Goal: Transaction & Acquisition: Purchase product/service

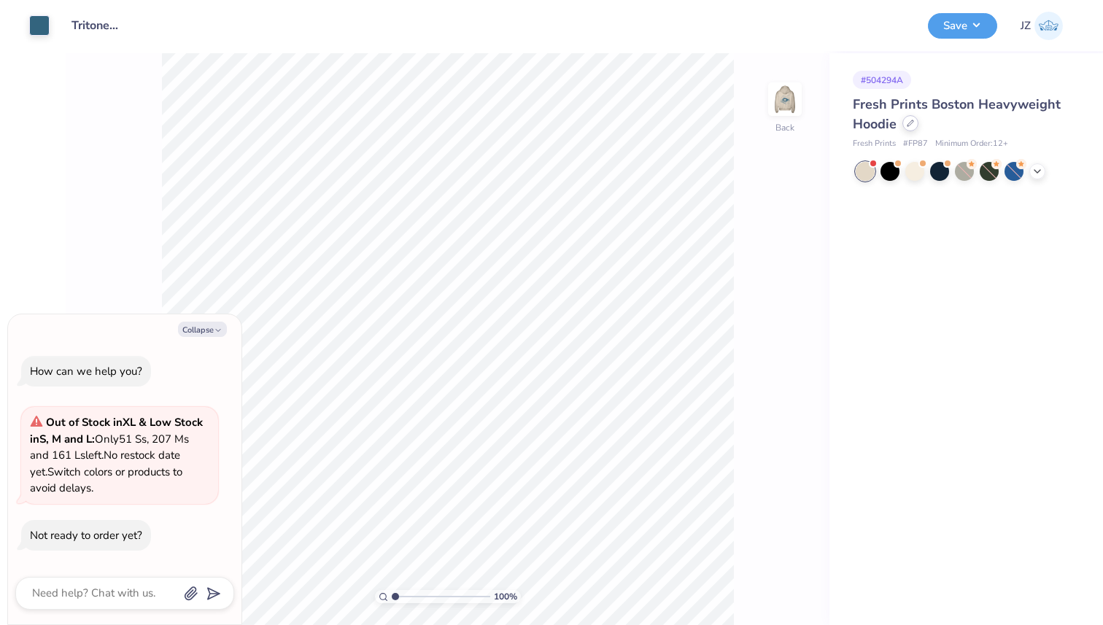
click at [912, 121] on icon at bounding box center [910, 123] width 7 height 7
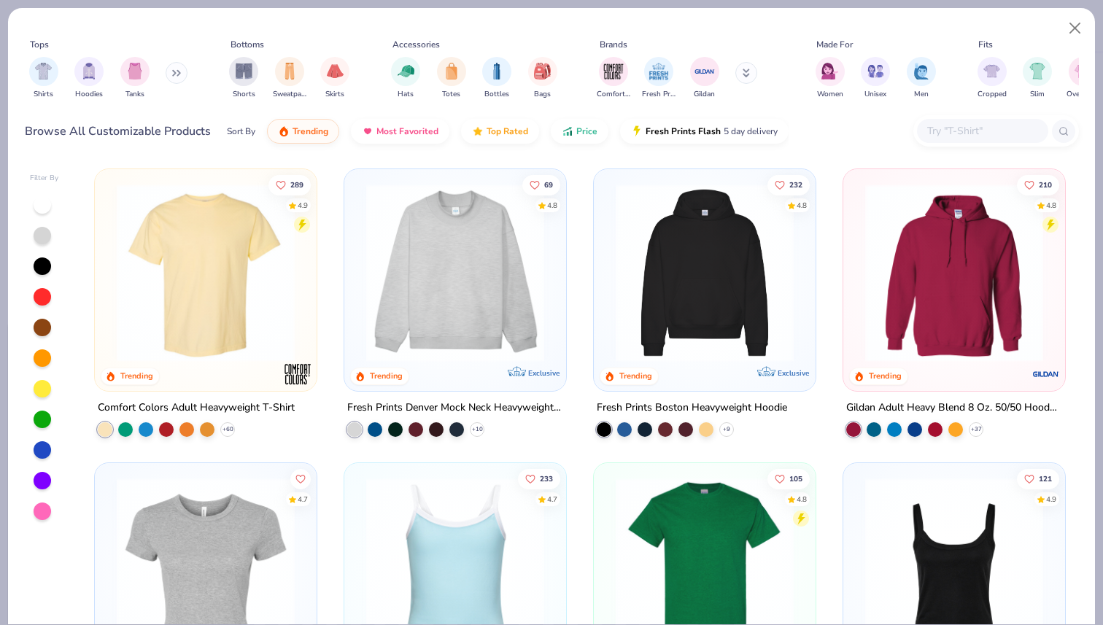
type textarea "x"
click at [968, 142] on div at bounding box center [982, 131] width 131 height 24
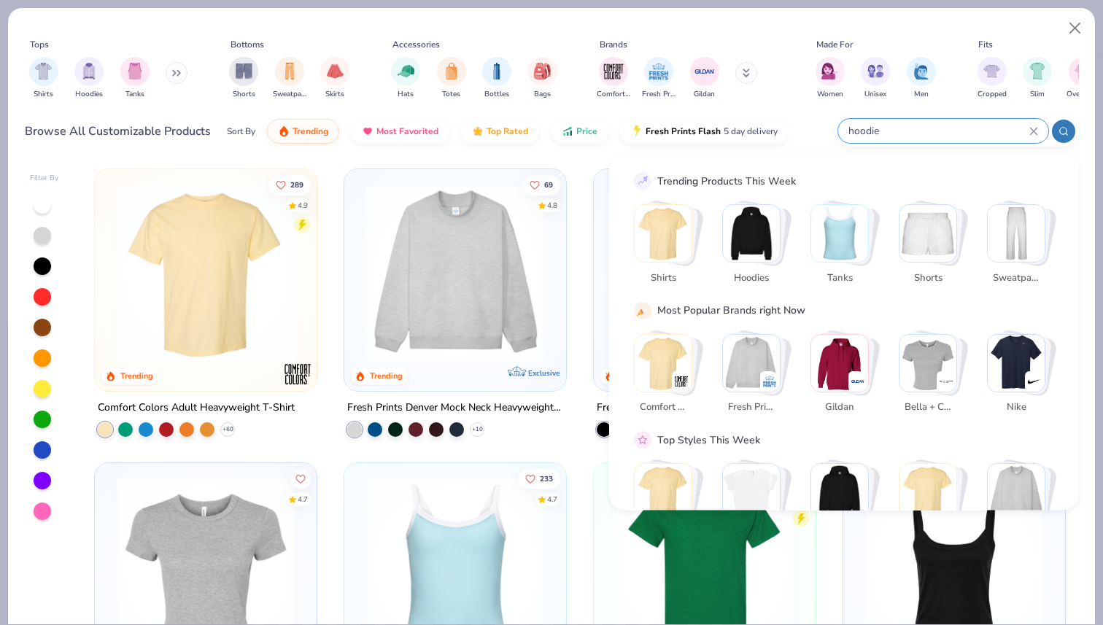
type input "hoodie"
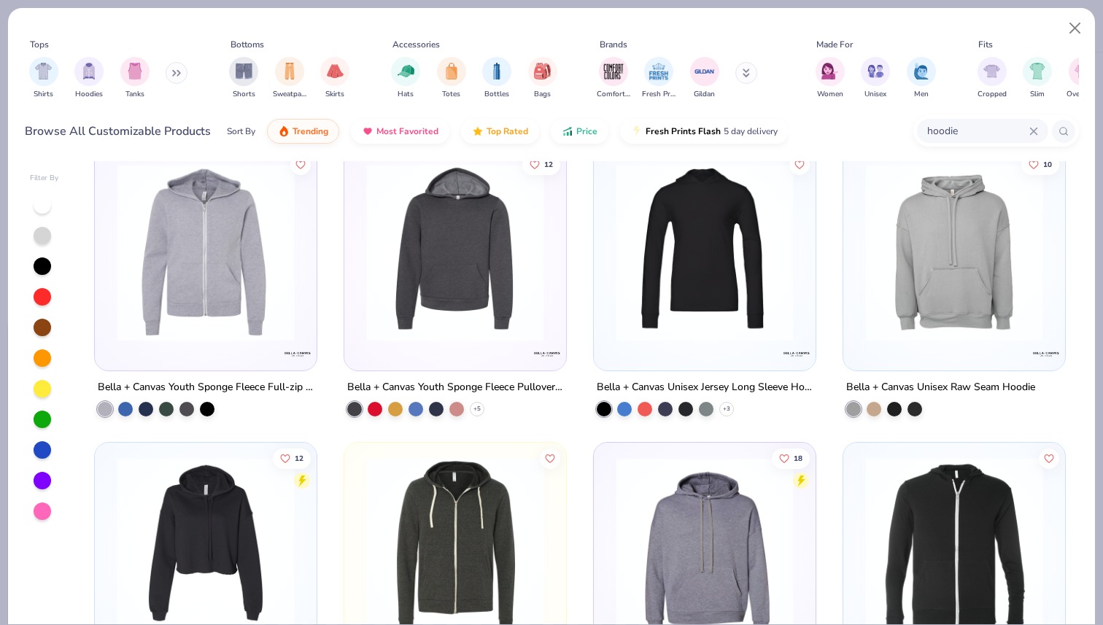
scroll to position [3153, 0]
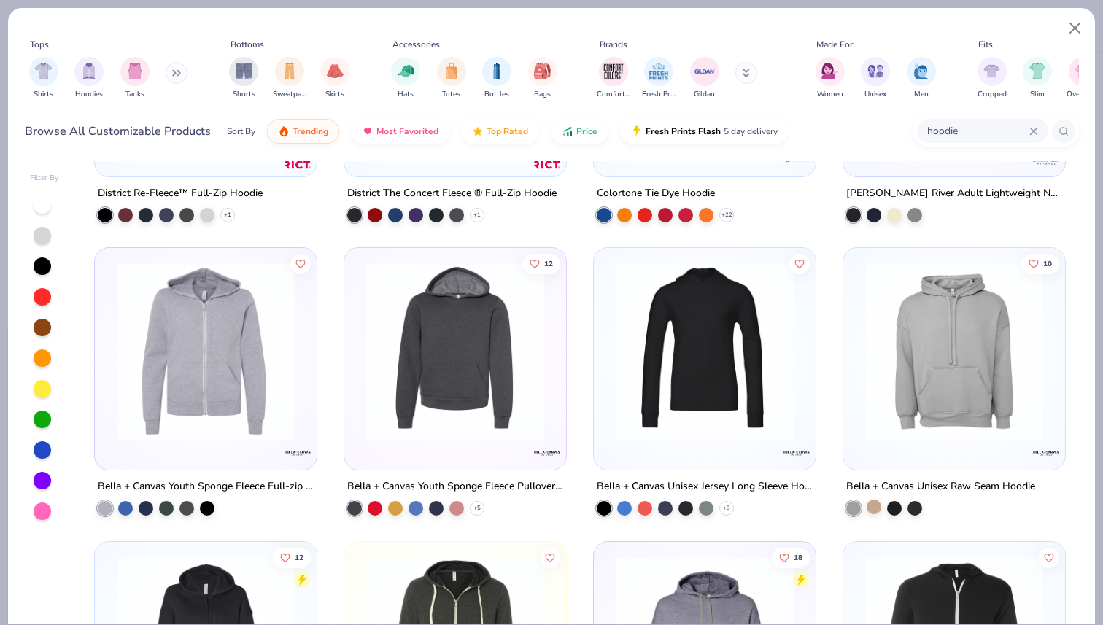
click at [872, 507] on div at bounding box center [874, 507] width 15 height 15
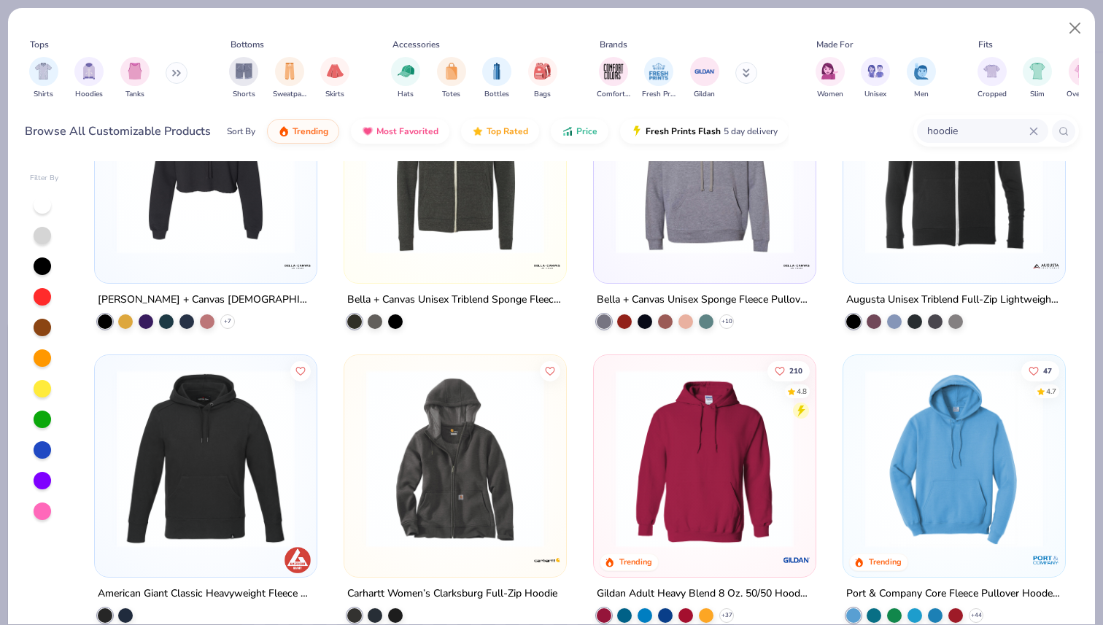
scroll to position [3566, 0]
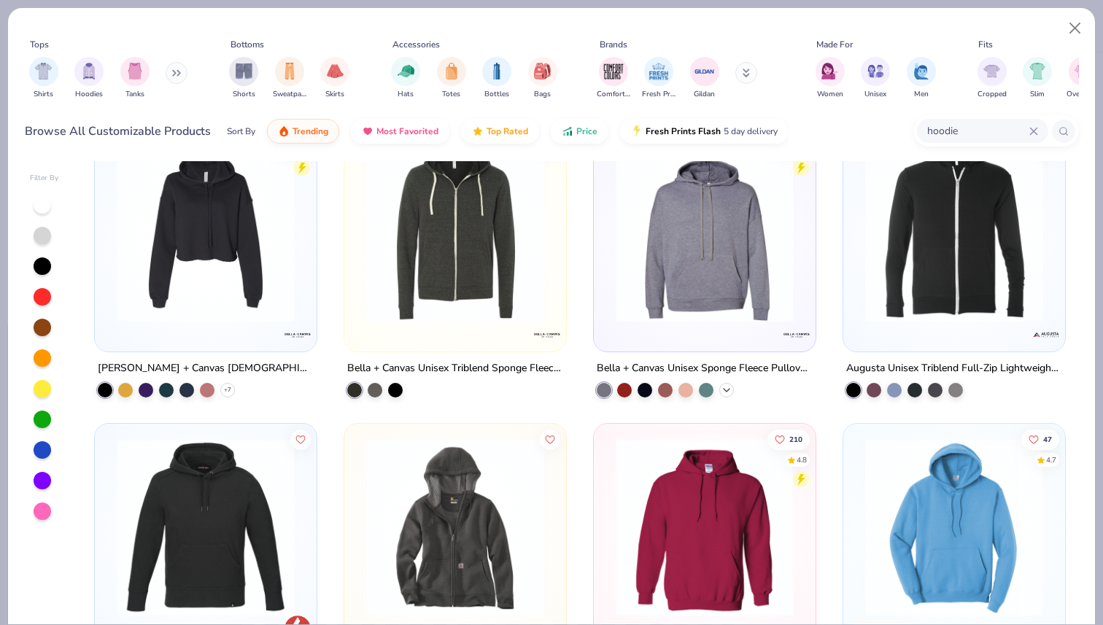
click at [727, 391] on icon at bounding box center [727, 391] width 12 height 12
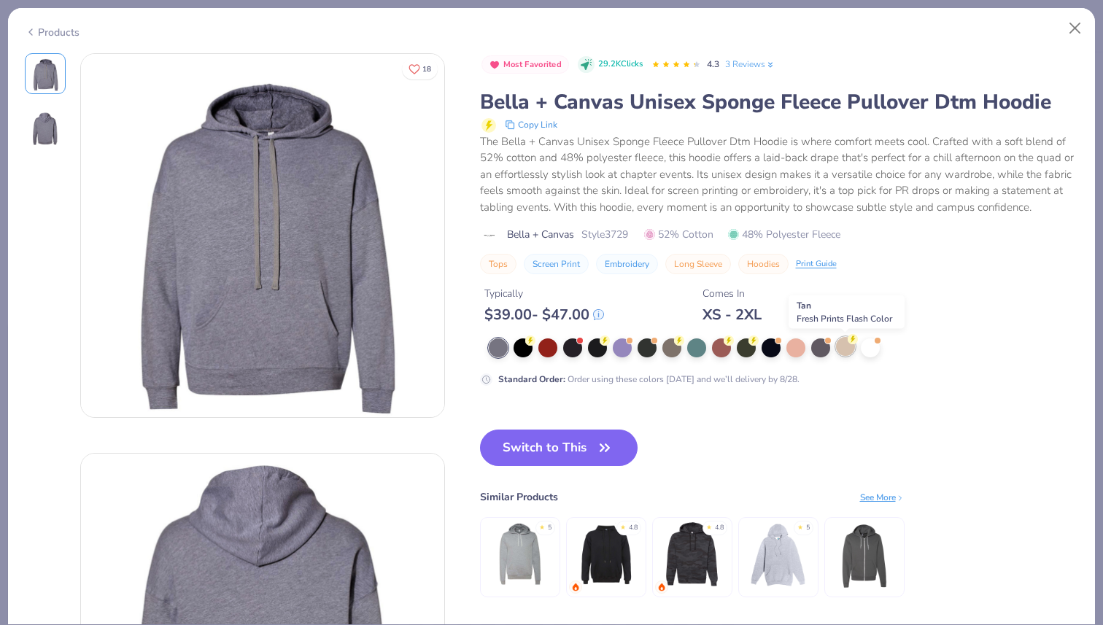
click at [842, 347] on div at bounding box center [845, 346] width 19 height 19
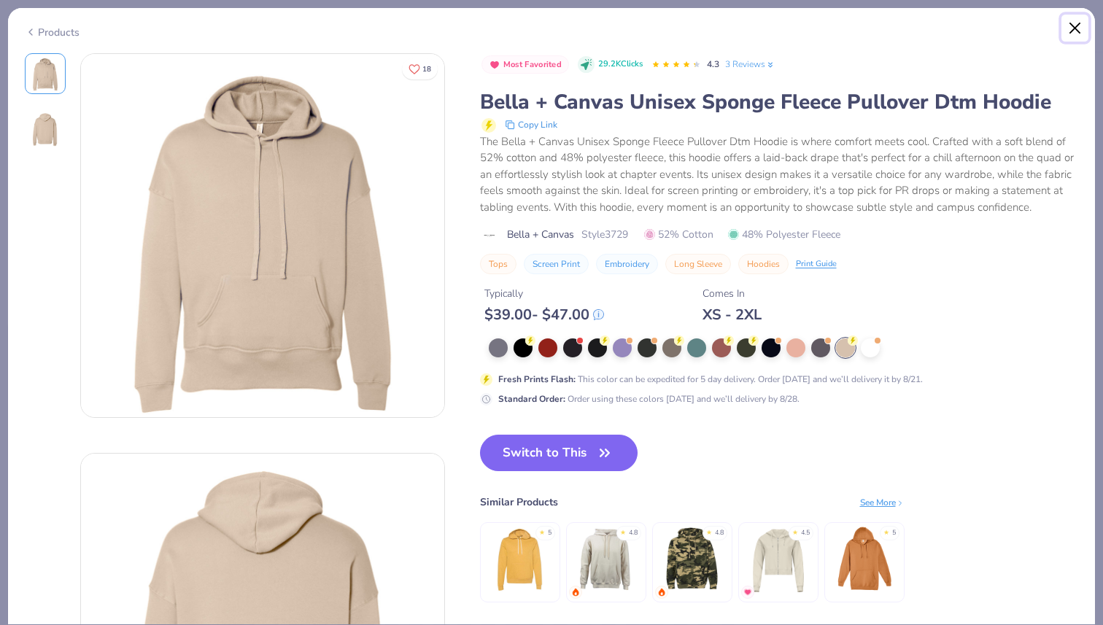
click at [1075, 30] on button "Close" at bounding box center [1076, 29] width 28 height 28
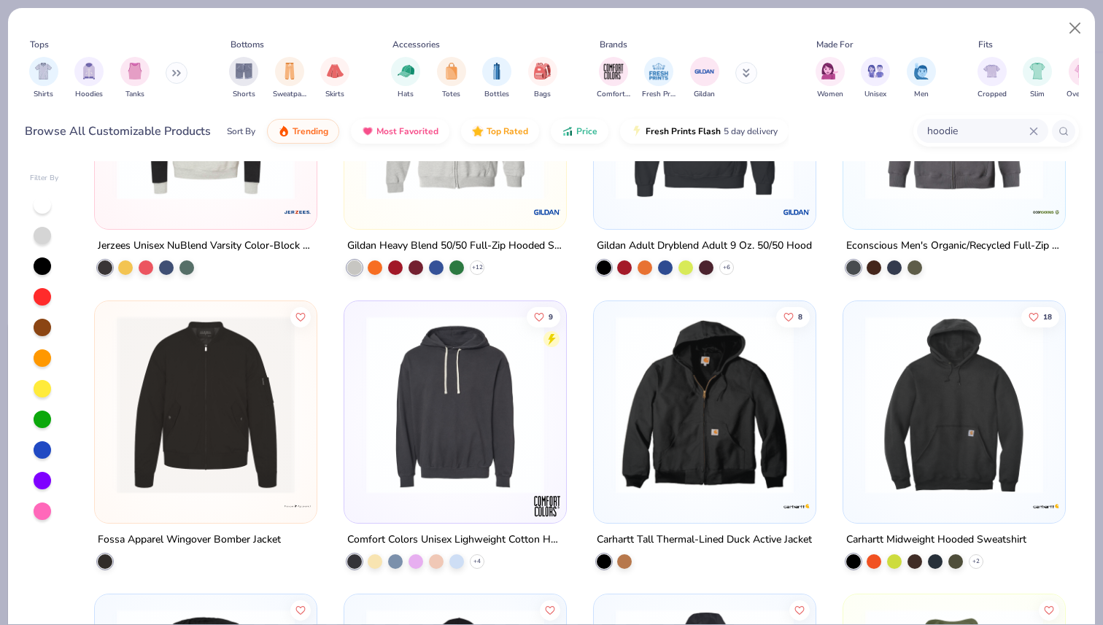
scroll to position [5159, 0]
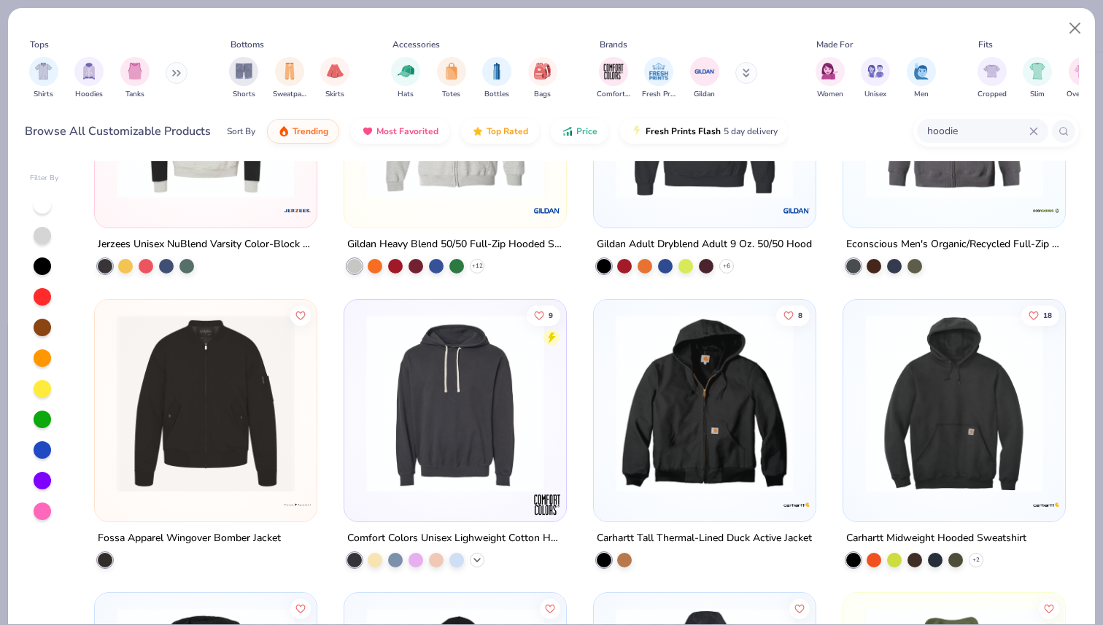
click at [481, 555] on icon at bounding box center [477, 560] width 12 height 12
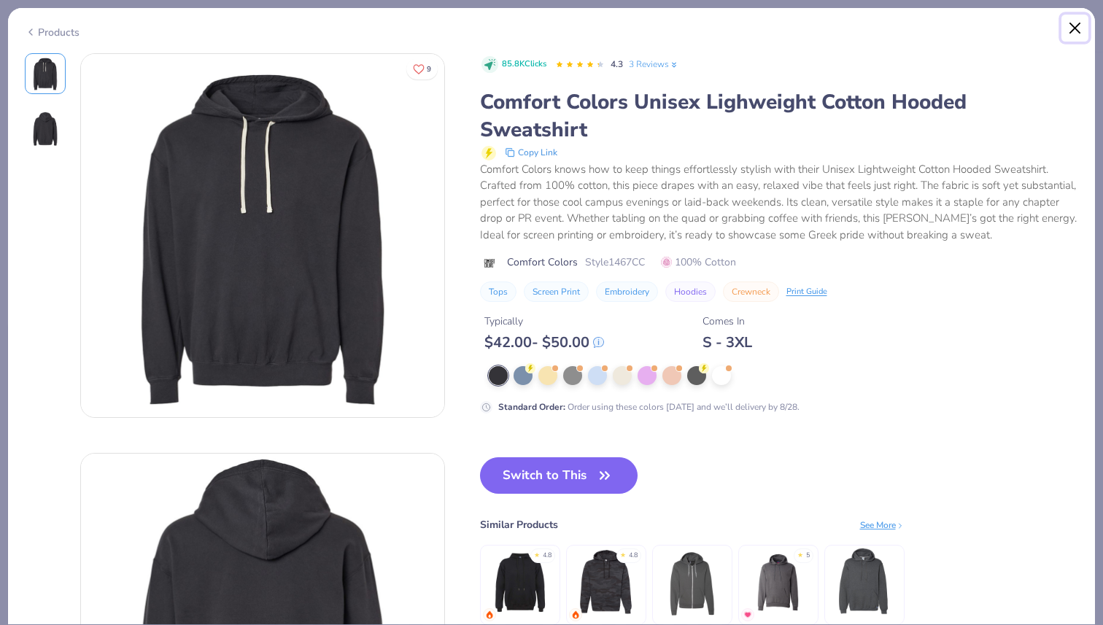
click at [1078, 27] on button "Close" at bounding box center [1076, 29] width 28 height 28
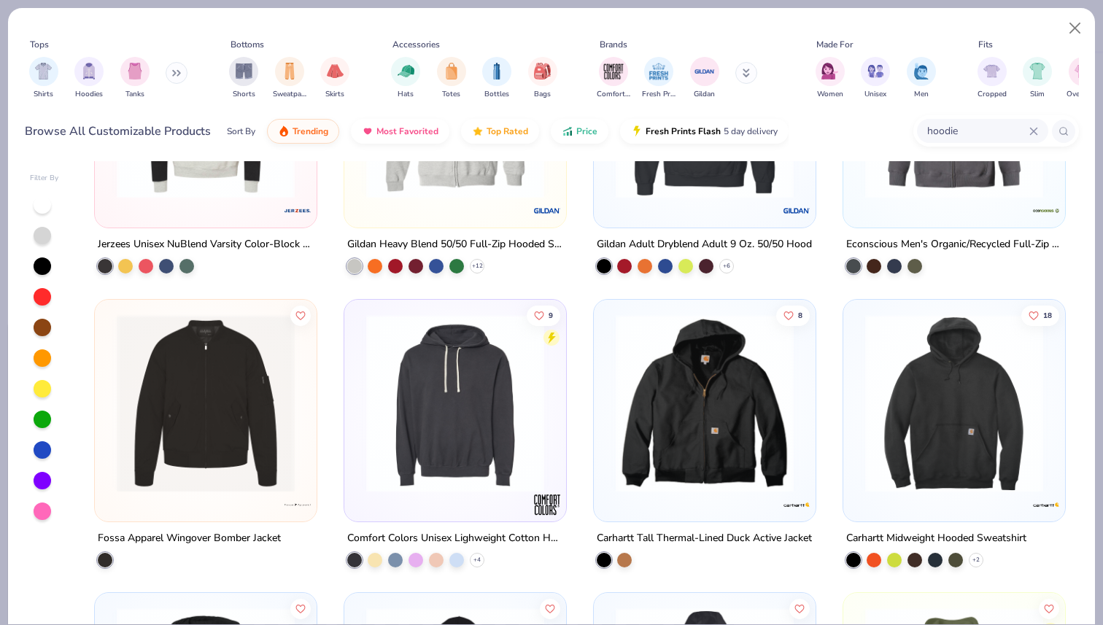
click at [47, 321] on div at bounding box center [43, 328] width 18 height 18
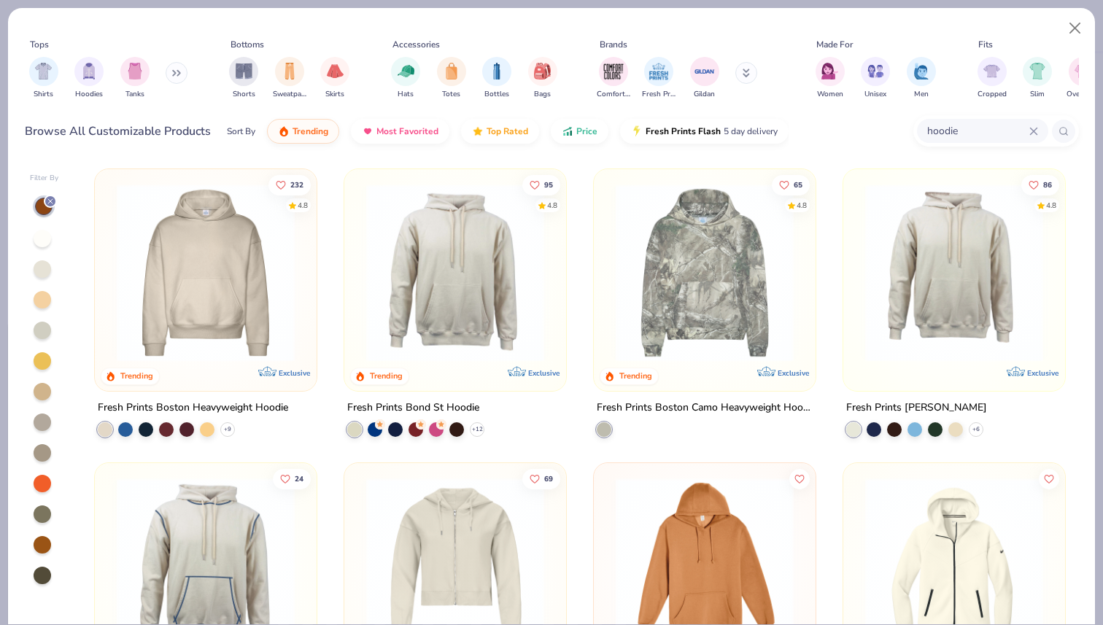
click at [86, 437] on div "232 4.8 Trending Exclusive Fresh Prints Boston Heavyweight Hoodie + 9 95 4.8 Tr…" at bounding box center [580, 392] width 998 height 463
click at [103, 430] on div at bounding box center [105, 429] width 15 height 15
click at [225, 426] on icon at bounding box center [228, 430] width 12 height 12
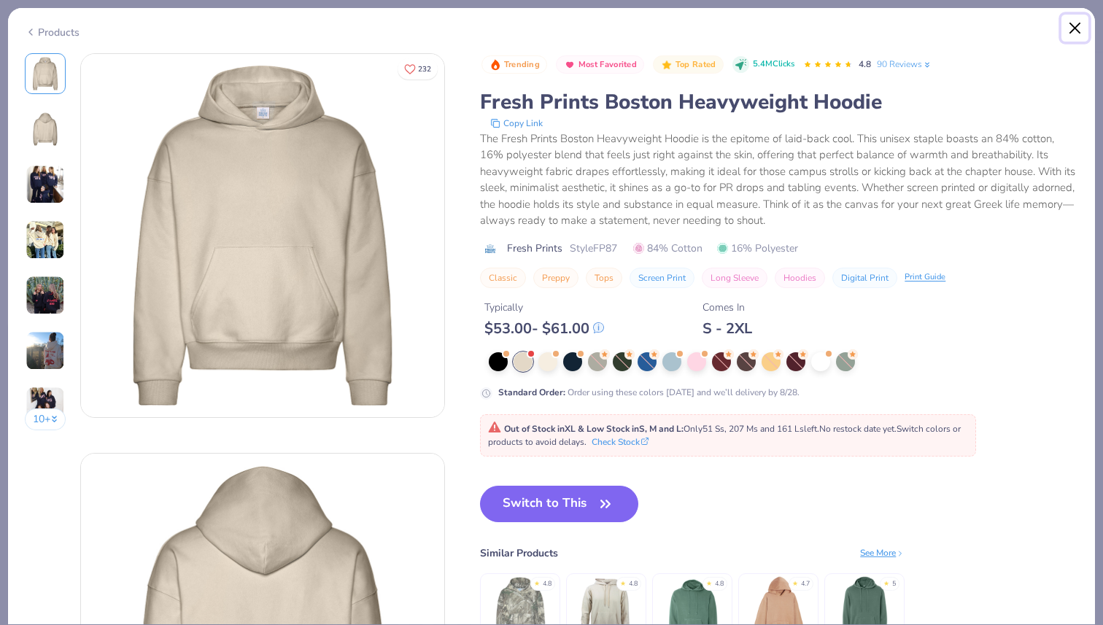
click at [1070, 28] on button "Close" at bounding box center [1076, 29] width 28 height 28
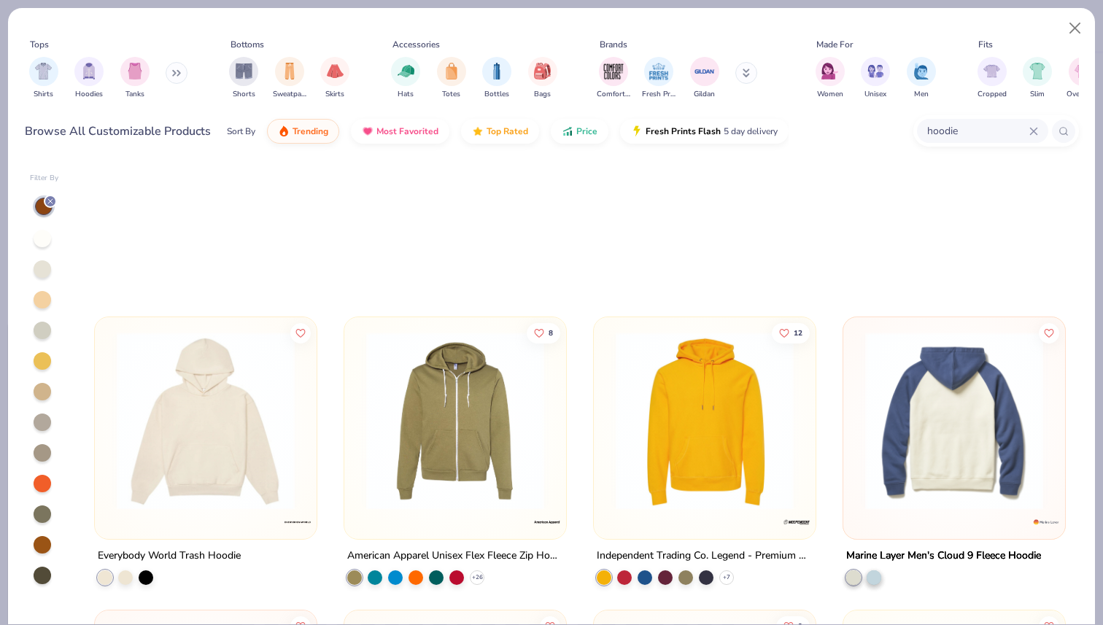
scroll to position [274, 0]
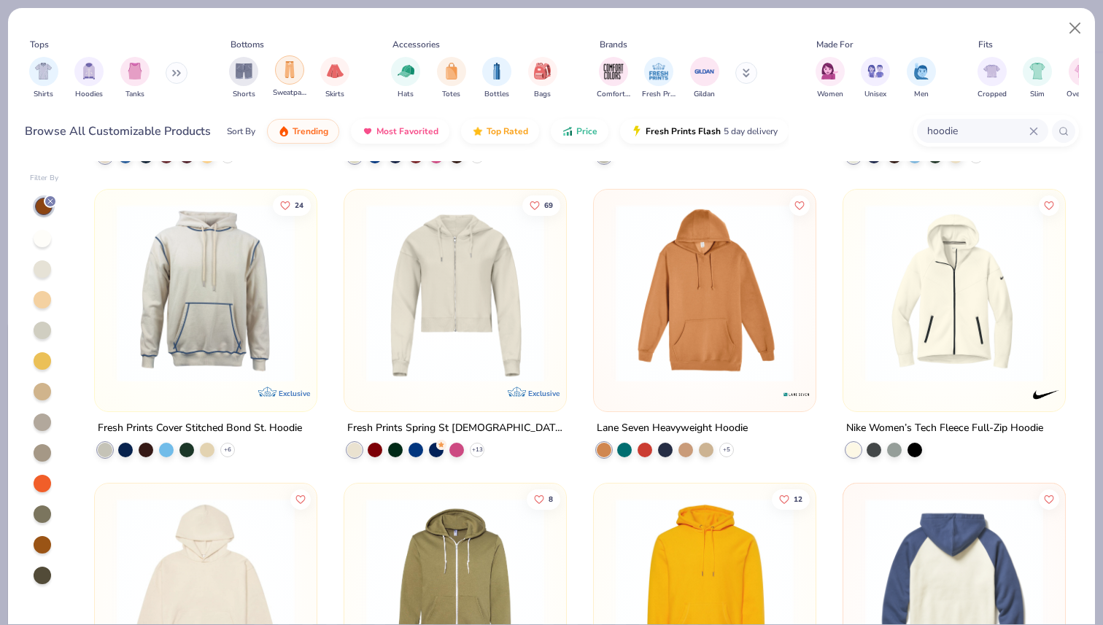
click at [293, 80] on div "filter for Sweatpants" at bounding box center [289, 69] width 29 height 29
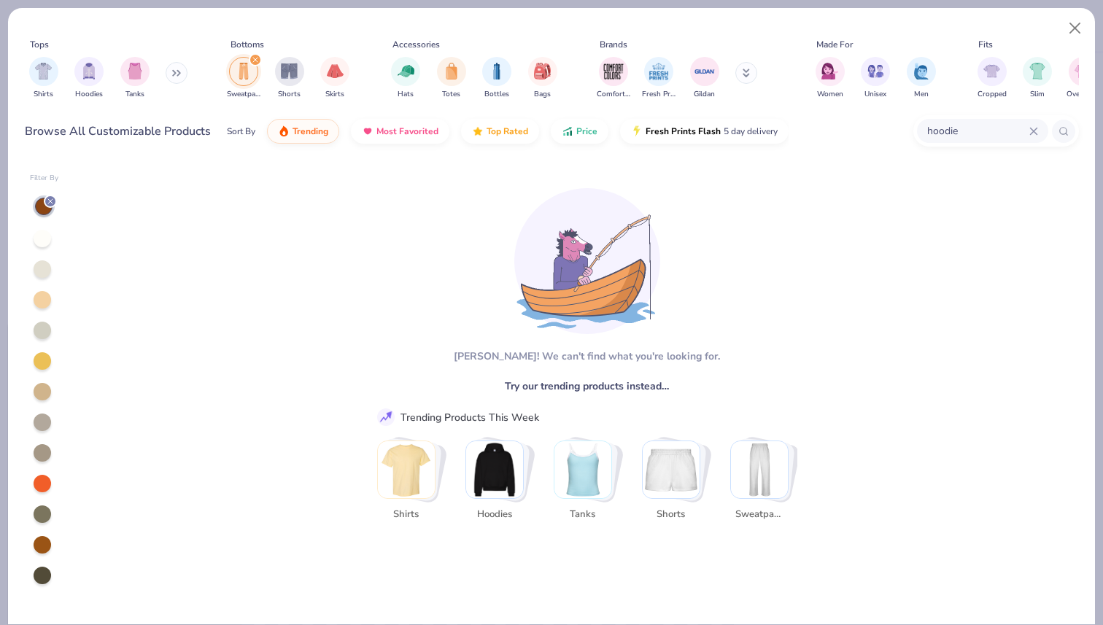
click at [50, 204] on icon at bounding box center [50, 201] width 9 height 9
type textarea "x"
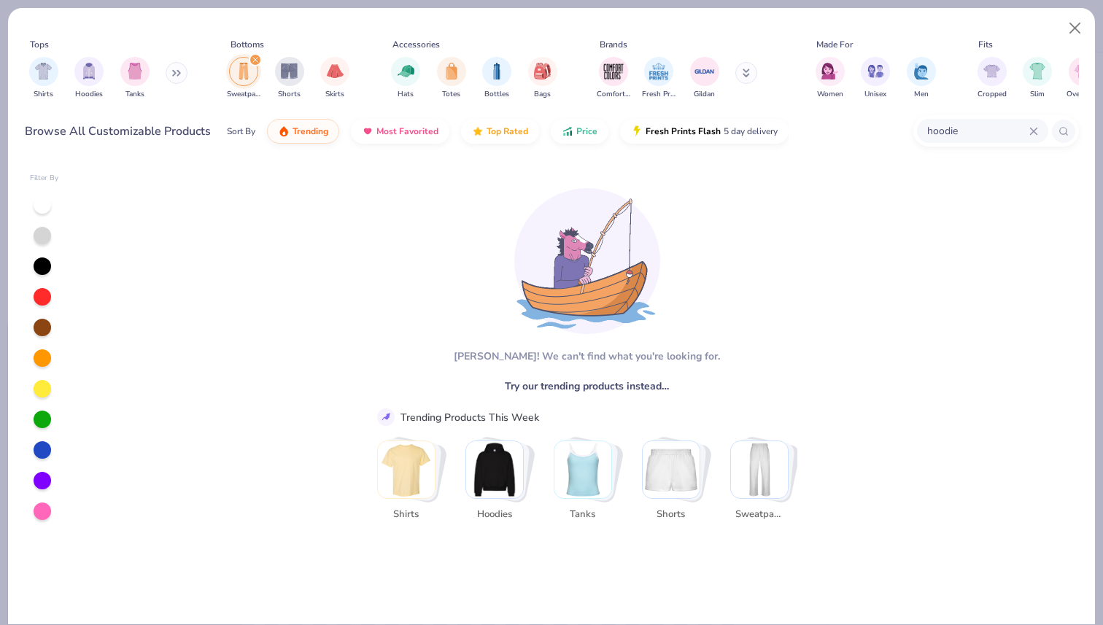
click at [1035, 130] on icon at bounding box center [1033, 131] width 9 height 9
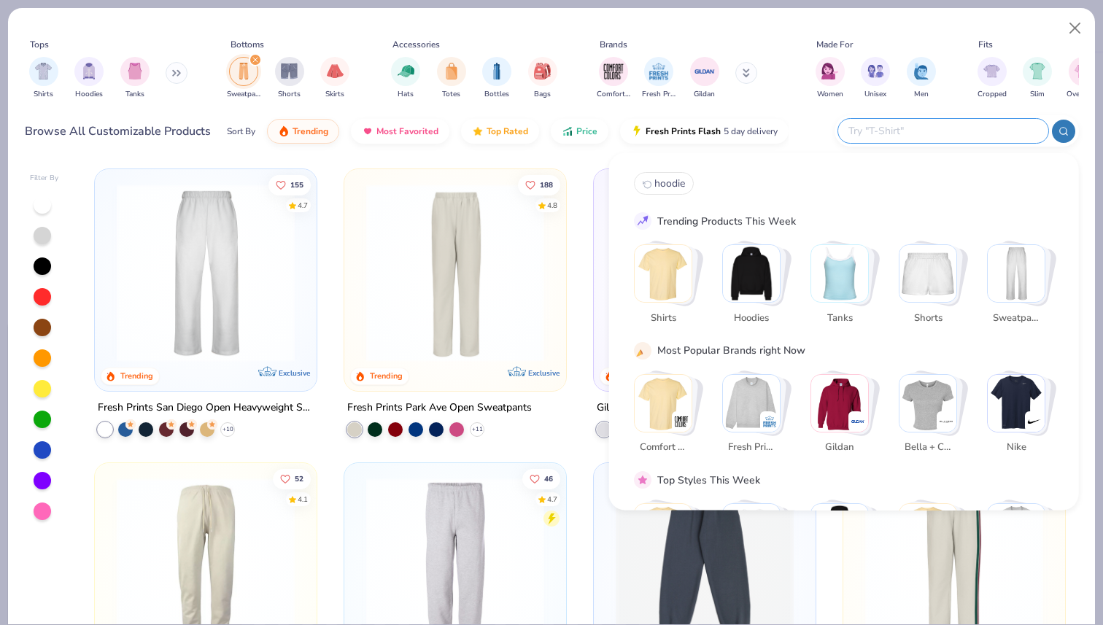
click at [247, 81] on div "filter for Sweatpants" at bounding box center [243, 71] width 29 height 29
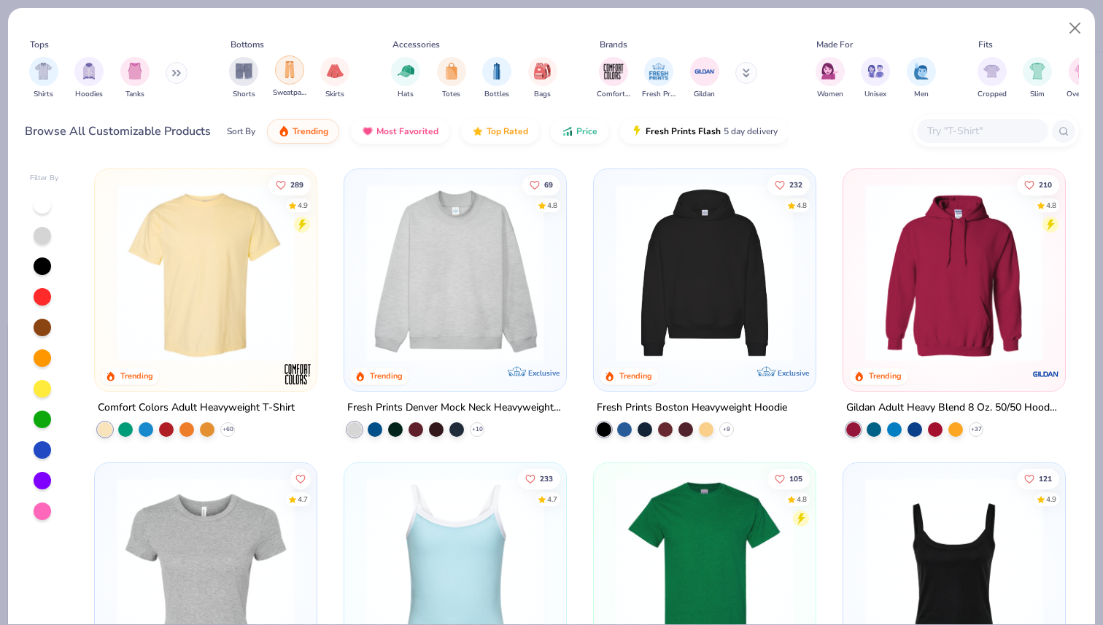
click at [291, 82] on div "filter for Sweatpants" at bounding box center [289, 69] width 29 height 29
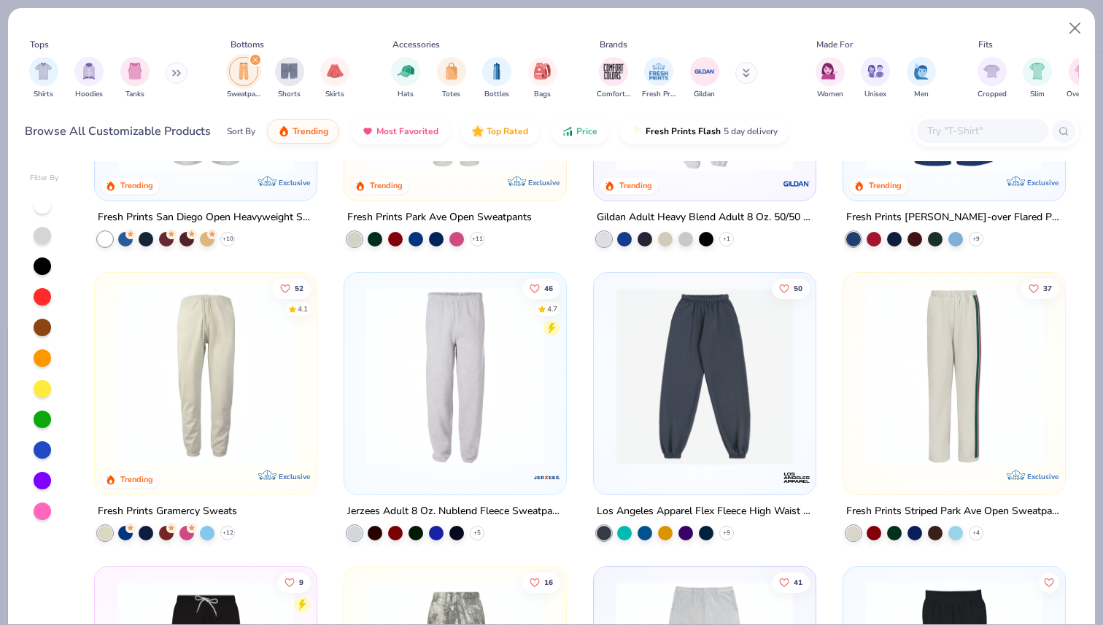
scroll to position [192, 0]
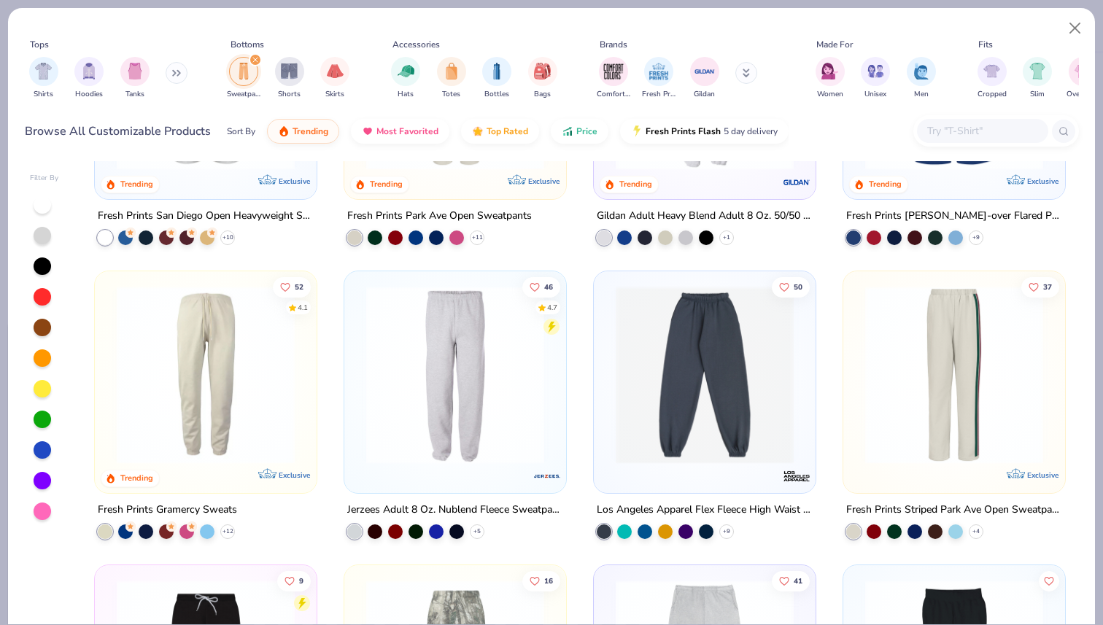
click at [41, 325] on div at bounding box center [43, 328] width 18 height 18
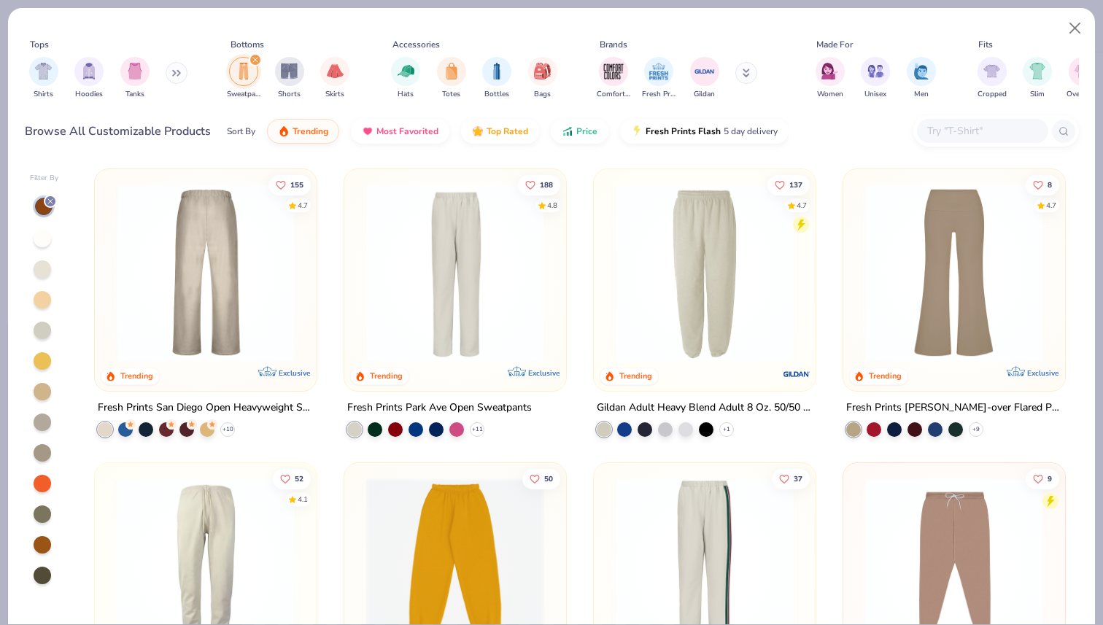
click at [275, 333] on div at bounding box center [206, 273] width 577 height 178
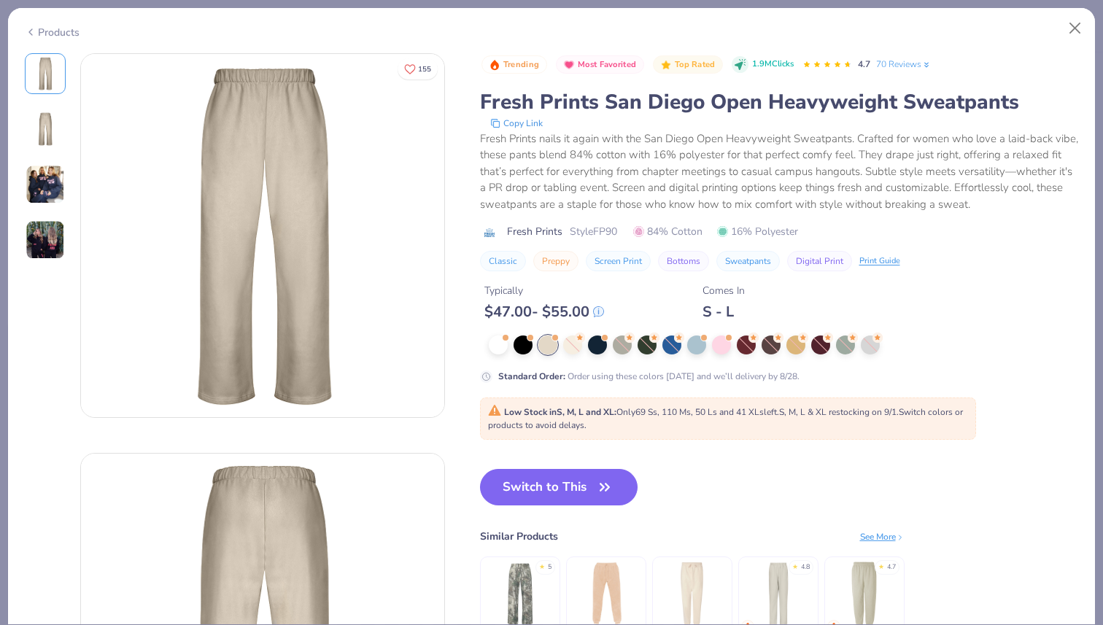
type textarea "x"
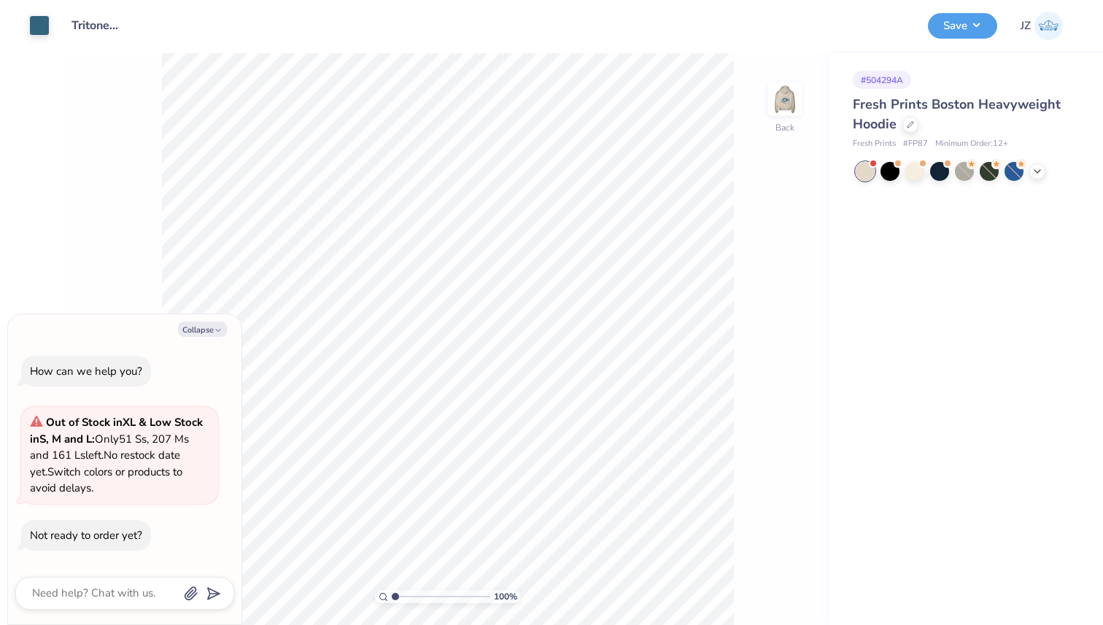
type textarea "x"
